Goal: Book appointment/travel/reservation

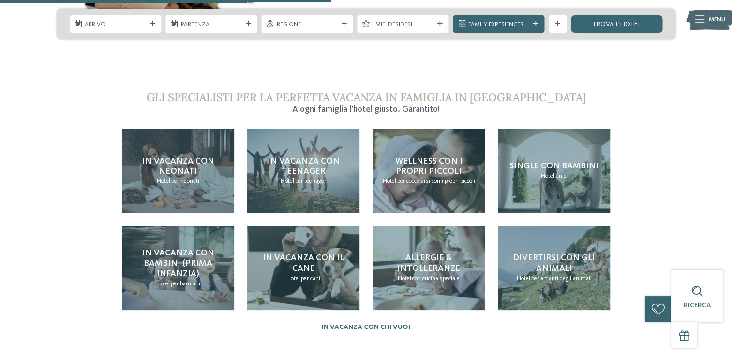
scroll to position [1839, 0]
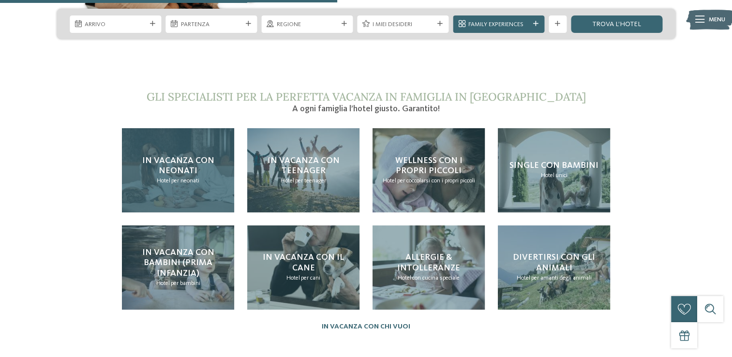
click at [193, 165] on div "In vacanza con neonati Hotel per neonati" at bounding box center [178, 170] width 112 height 84
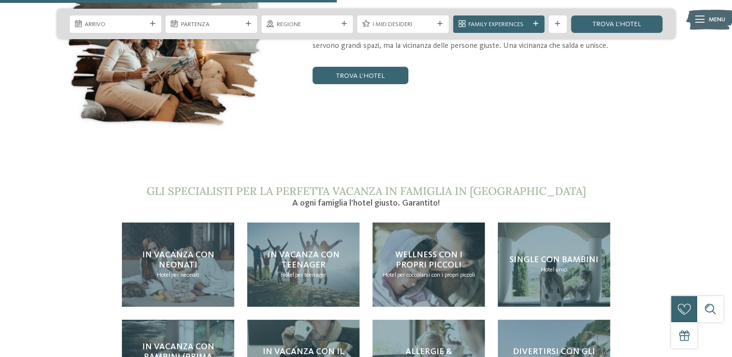
scroll to position [1742, 0]
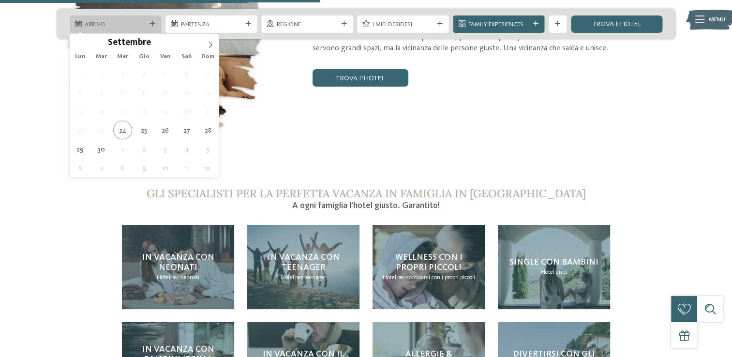
click at [137, 24] on span "Arrivo" at bounding box center [115, 24] width 61 height 9
click at [209, 45] on icon at bounding box center [210, 44] width 7 height 7
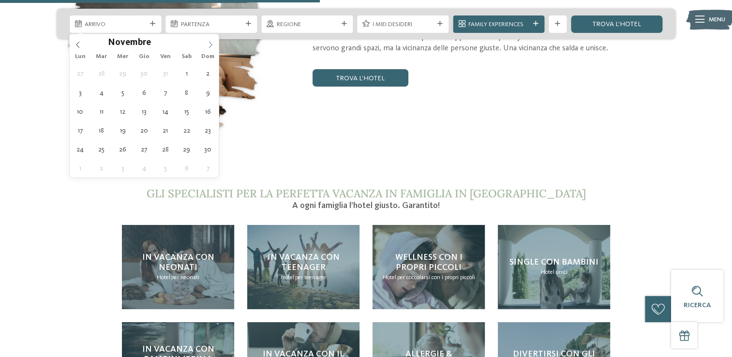
click at [209, 45] on icon at bounding box center [210, 44] width 7 height 7
type input "****"
click at [72, 44] on span at bounding box center [78, 42] width 16 height 16
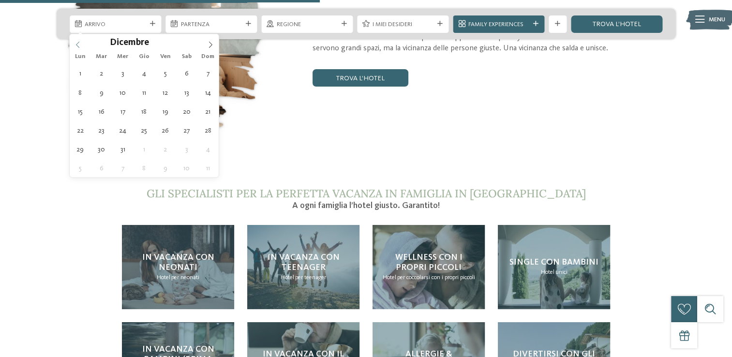
click at [78, 44] on icon at bounding box center [78, 44] width 7 height 7
click at [211, 46] on icon at bounding box center [210, 44] width 7 height 7
type div "30.12.2025"
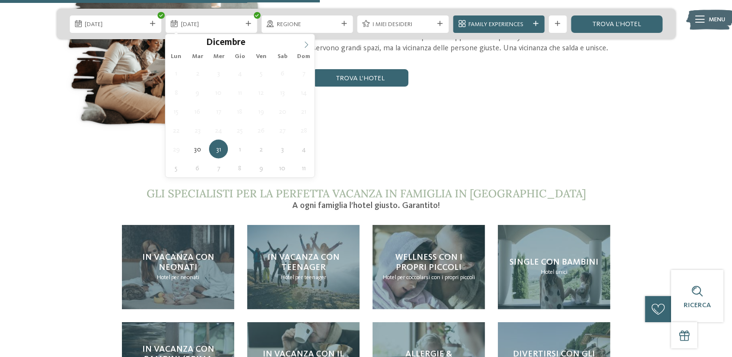
type input "****"
click at [307, 46] on icon at bounding box center [306, 44] width 7 height 7
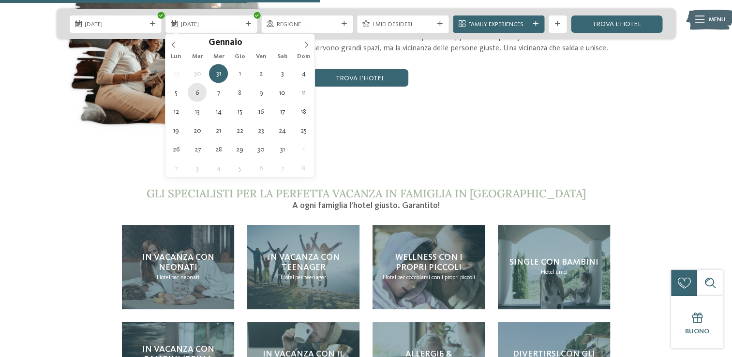
type div "06.01.2026"
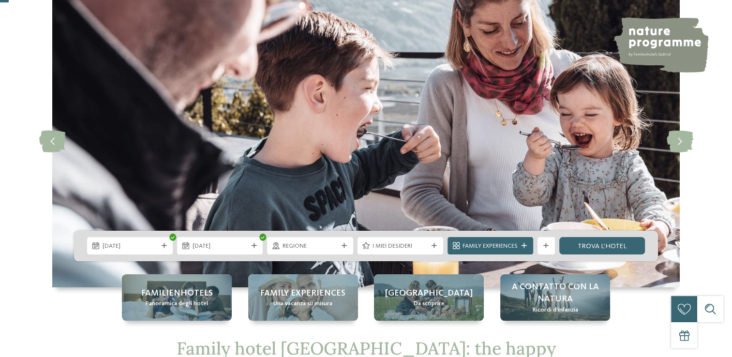
scroll to position [48, 0]
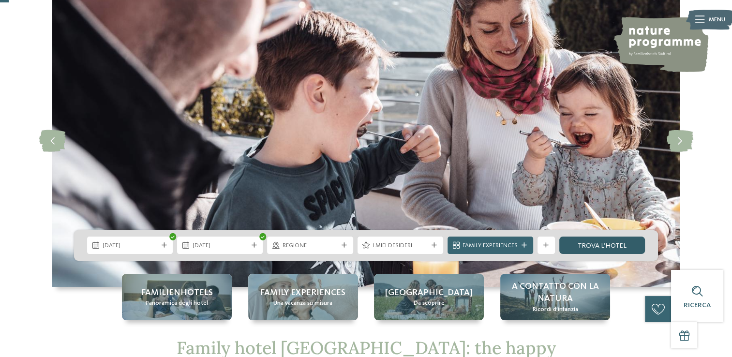
click at [588, 241] on link "trova l’hotel" at bounding box center [602, 245] width 86 height 17
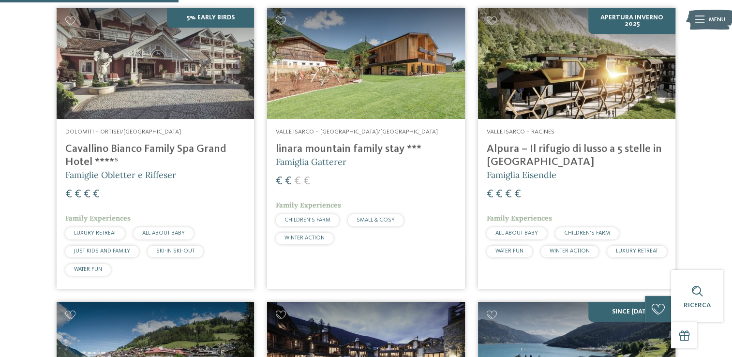
scroll to position [619, 0]
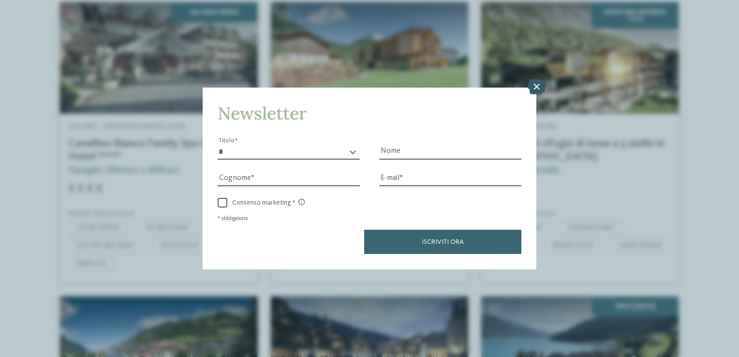
click at [534, 87] on icon at bounding box center [536, 86] width 19 height 15
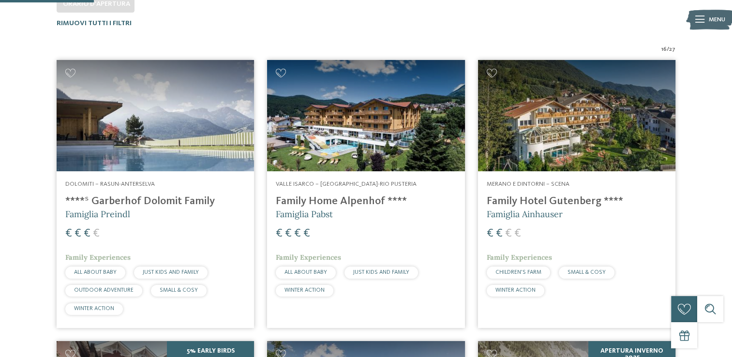
scroll to position [0, 0]
